Goal: Information Seeking & Learning: Learn about a topic

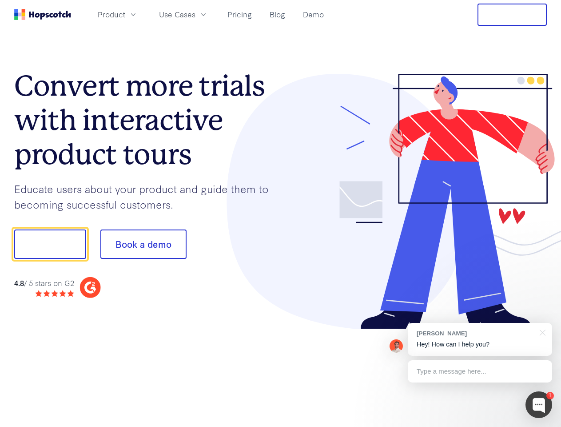
click at [281, 213] on div at bounding box center [414, 202] width 267 height 256
click at [125, 14] on span "Product" at bounding box center [112, 14] width 28 height 11
click at [196, 14] on span "Use Cases" at bounding box center [177, 14] width 36 height 11
click at [513, 15] on button "Free Trial" at bounding box center [512, 15] width 69 height 22
click at [50, 244] on button "Show me!" at bounding box center [50, 243] width 72 height 29
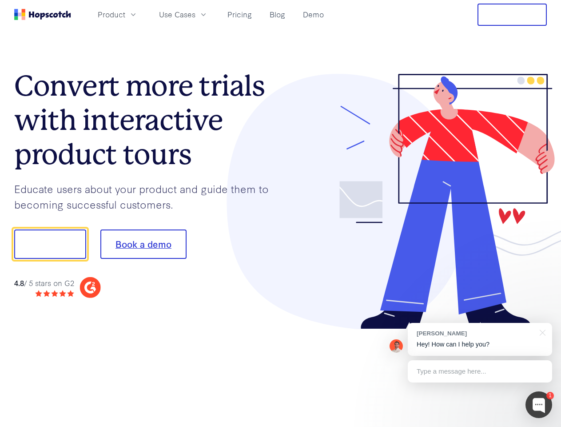
click at [143, 244] on button "Book a demo" at bounding box center [143, 243] width 86 height 29
click at [539, 405] on div at bounding box center [539, 404] width 27 height 27
click at [480, 339] on div "[PERSON_NAME] Hey! How can I help you?" at bounding box center [480, 339] width 144 height 33
click at [541, 426] on div "1 [PERSON_NAME] Hey! How can I help you? Type a message here... Free live chat …" at bounding box center [280, 427] width 561 height 0
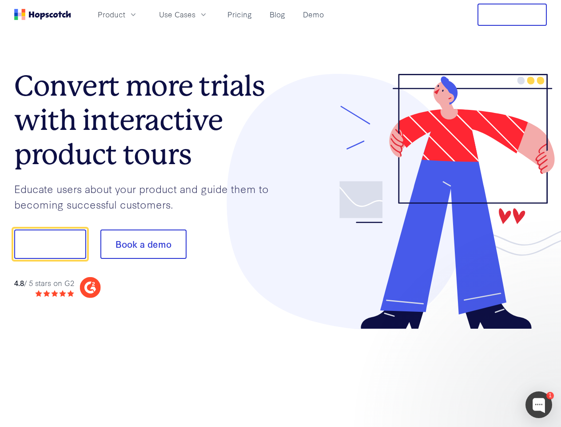
click at [480, 371] on div at bounding box center [469, 302] width 167 height 177
